Goal: Navigation & Orientation: Find specific page/section

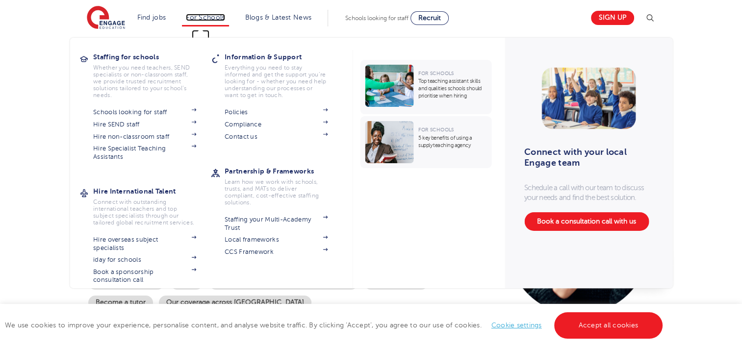
click at [217, 17] on link "For Schools" at bounding box center [205, 17] width 39 height 7
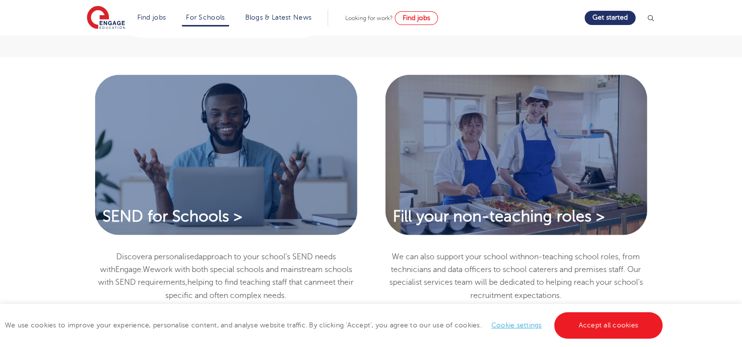
scroll to position [676, 0]
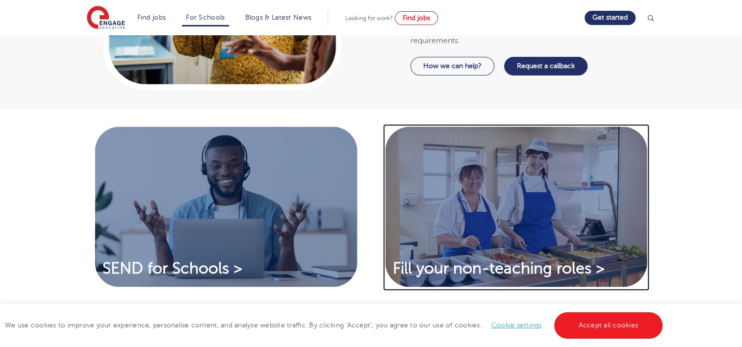
click at [560, 244] on img at bounding box center [516, 207] width 267 height 167
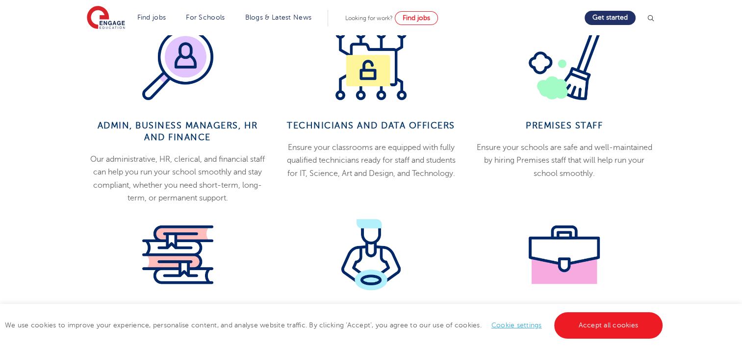
scroll to position [487, 0]
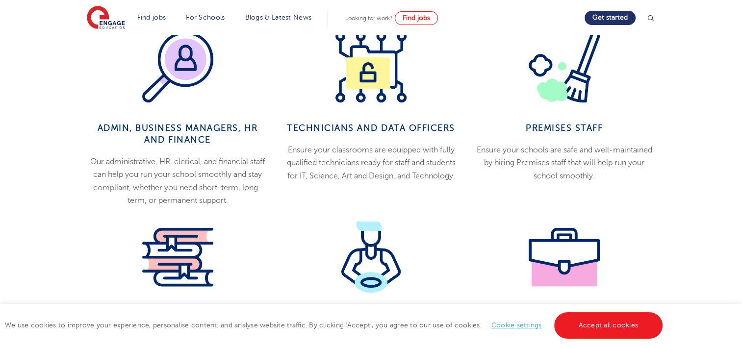
click at [580, 112] on div "Premises Staff Ensure your schools are safe and well-maintained by hiring Premi…" at bounding box center [564, 118] width 193 height 175
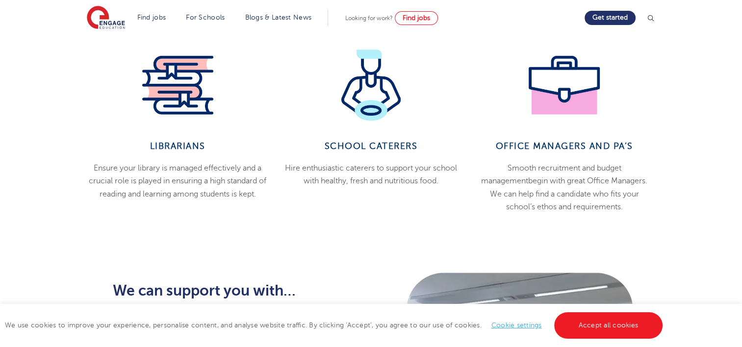
scroll to position [111, 0]
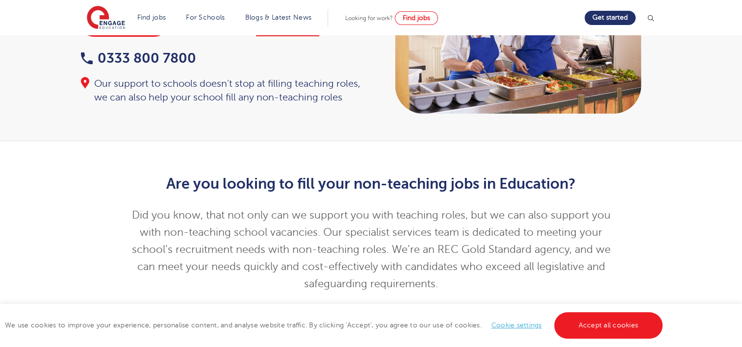
drag, startPoint x: 735, startPoint y: 61, endPoint x: 679, endPoint y: -51, distance: 124.9
